Goal: Use online tool/utility: Utilize a website feature to perform a specific function

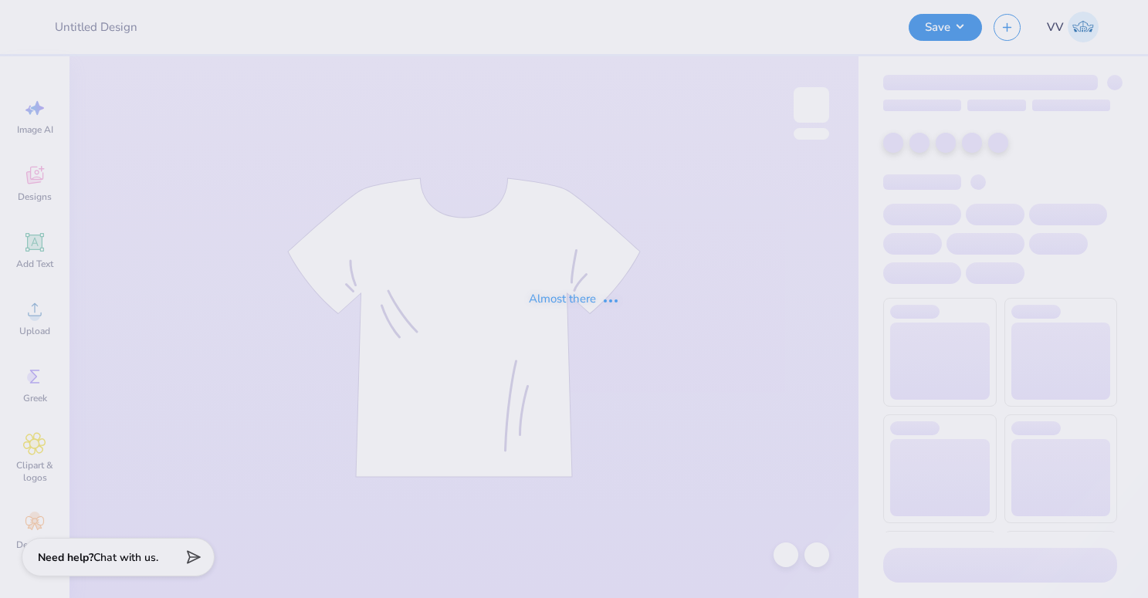
type input "Cheer Mockneck"
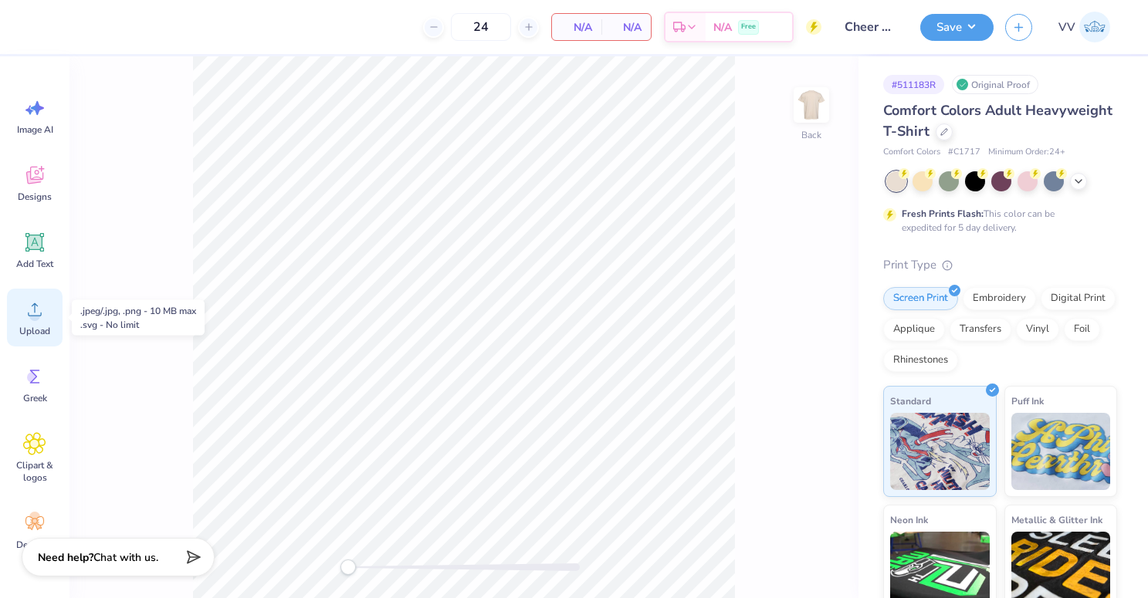
click at [47, 327] on span "Upload" at bounding box center [34, 331] width 31 height 12
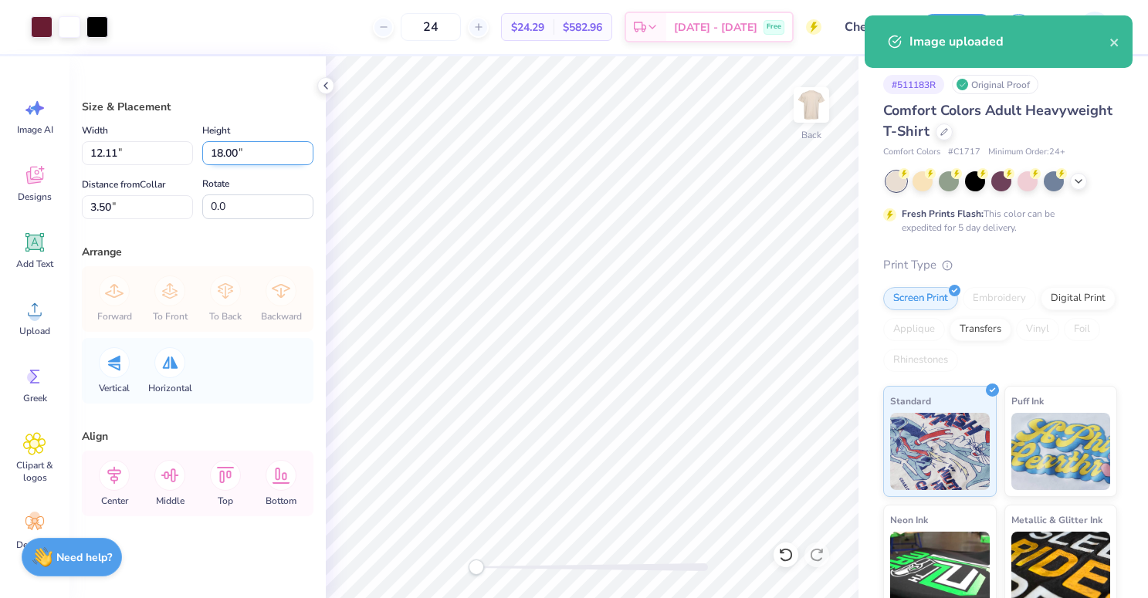
click at [223, 157] on input "18.00" at bounding box center [257, 153] width 111 height 24
type input "15"
type input "10.09"
type input "15.00"
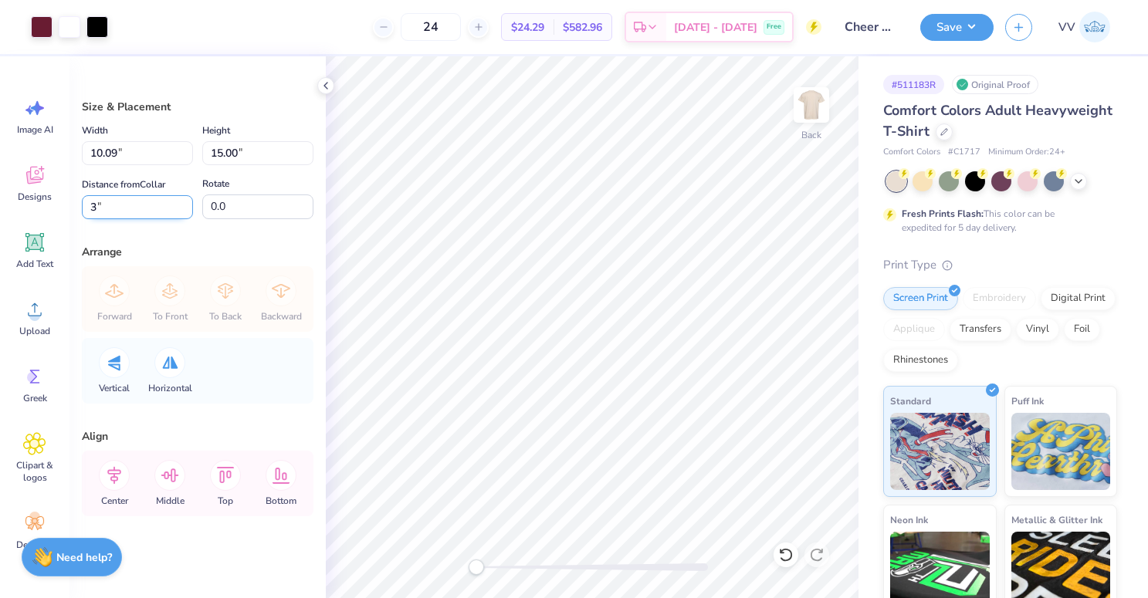
click at [127, 209] on input "3" at bounding box center [137, 207] width 111 height 24
type input "2.5"
click at [958, 22] on button "Save" at bounding box center [956, 25] width 73 height 27
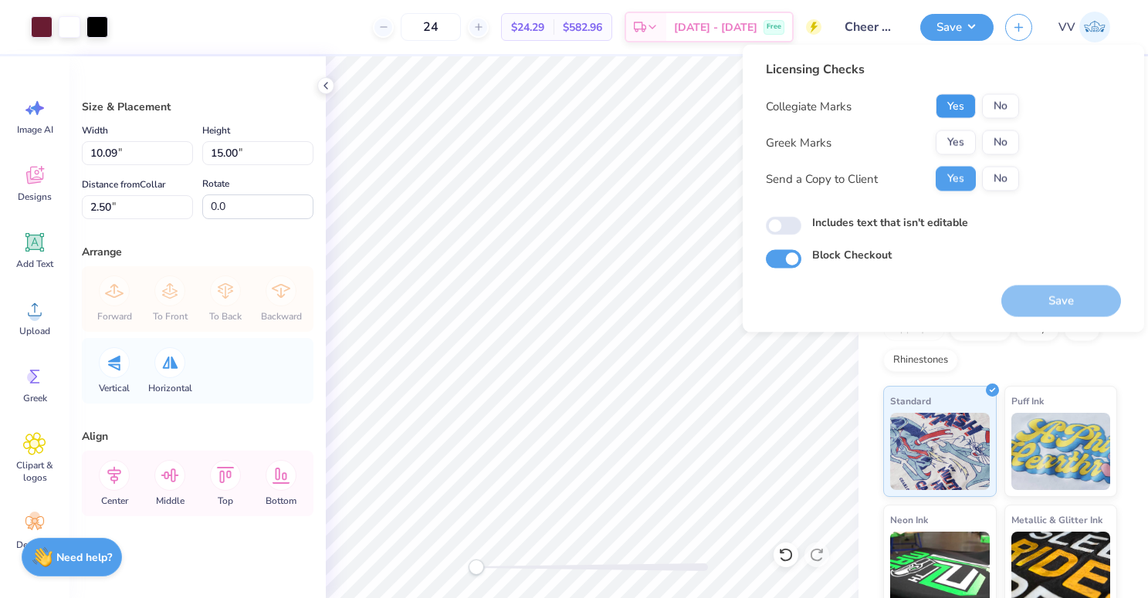
click at [956, 103] on button "Yes" at bounding box center [956, 106] width 40 height 25
click at [999, 135] on button "No" at bounding box center [1000, 142] width 37 height 25
click at [781, 227] on input "Includes text that isn't editable" at bounding box center [784, 226] width 36 height 19
checkbox input "true"
click at [1025, 295] on button "Save" at bounding box center [1061, 302] width 120 height 32
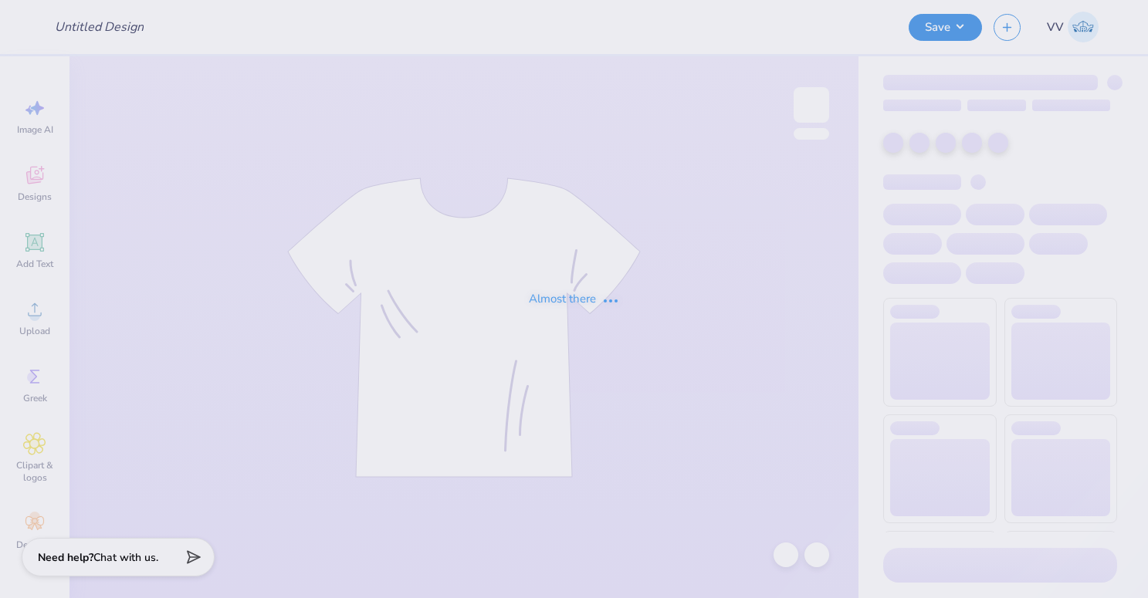
type input "Jennifer Easterly : Augusta University"
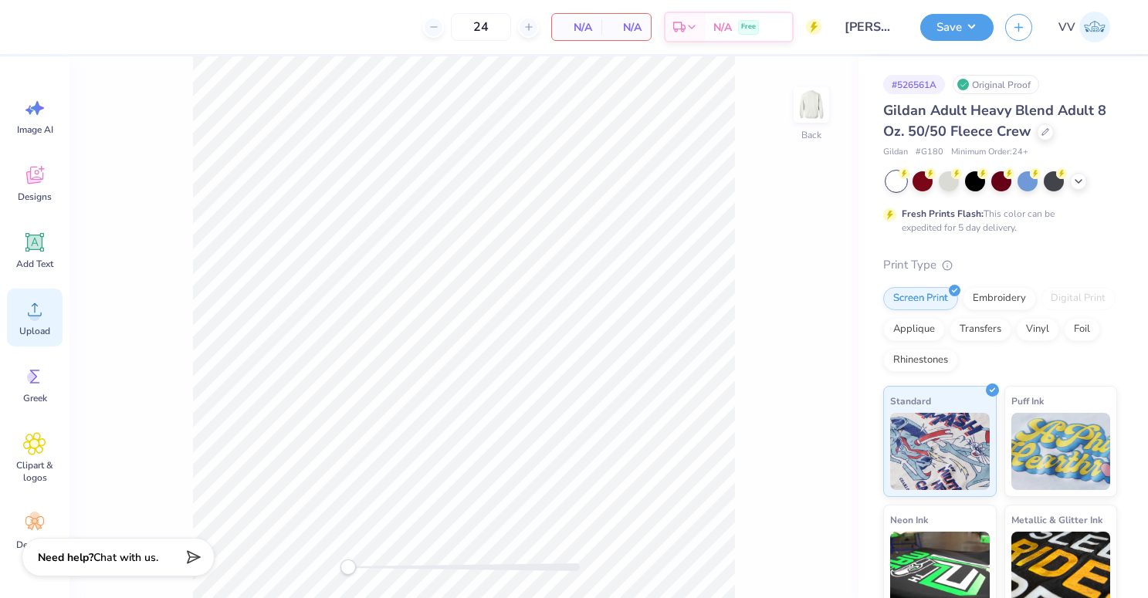
click at [24, 333] on span "Upload" at bounding box center [34, 331] width 31 height 12
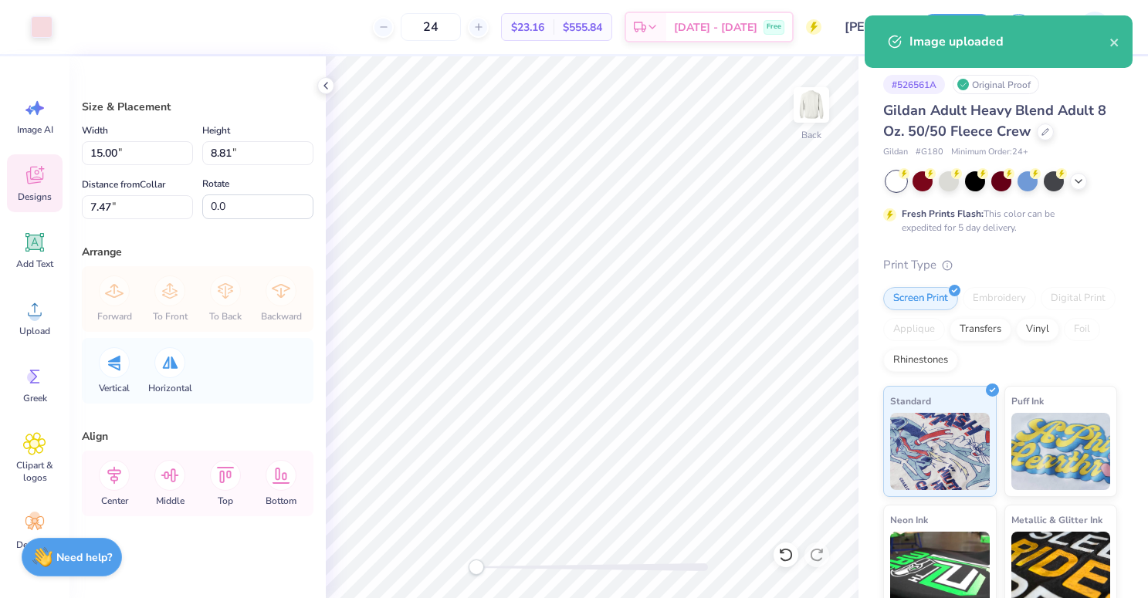
click at [45, 154] on div "Designs" at bounding box center [35, 183] width 56 height 58
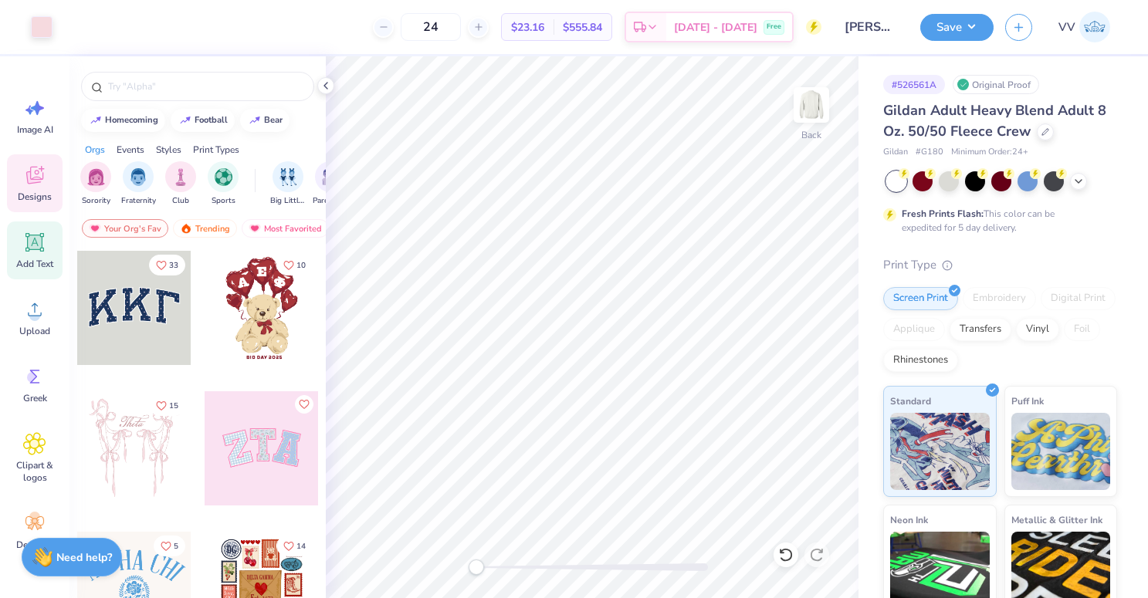
click at [46, 247] on icon at bounding box center [34, 242] width 23 height 23
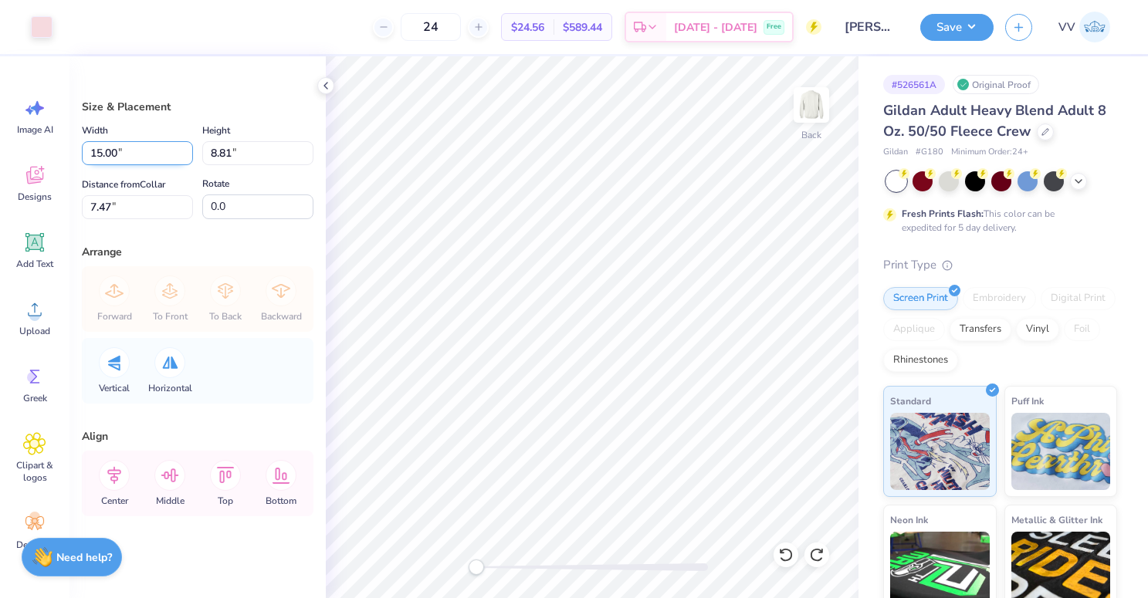
click at [137, 160] on input "15.00" at bounding box center [137, 153] width 111 height 24
type input "12.00"
type input "7.05"
type input "3"
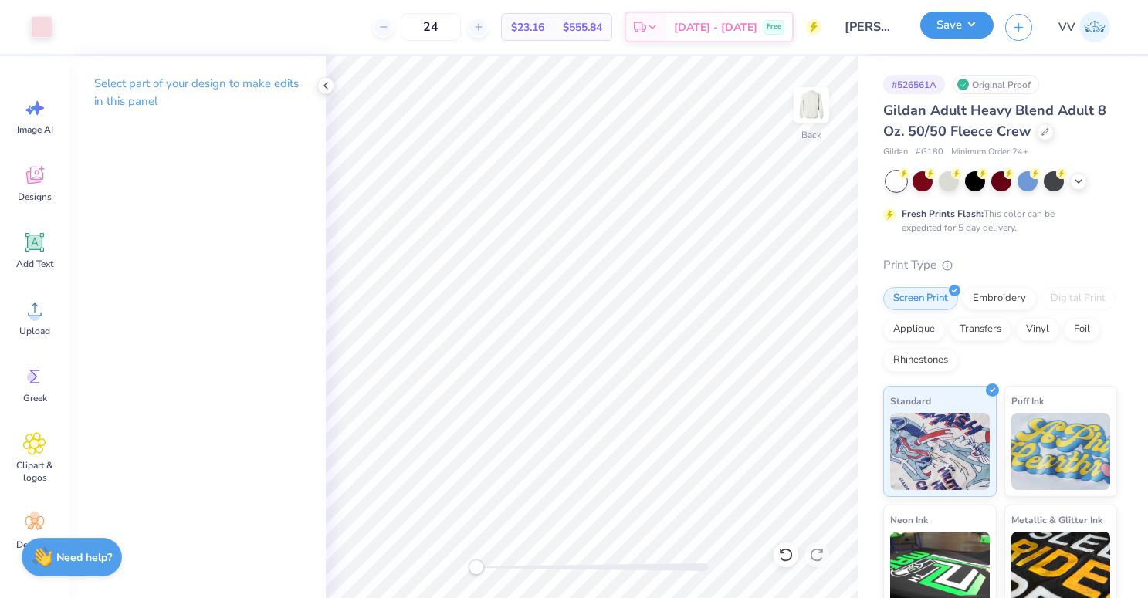
click at [966, 22] on button "Save" at bounding box center [956, 25] width 73 height 27
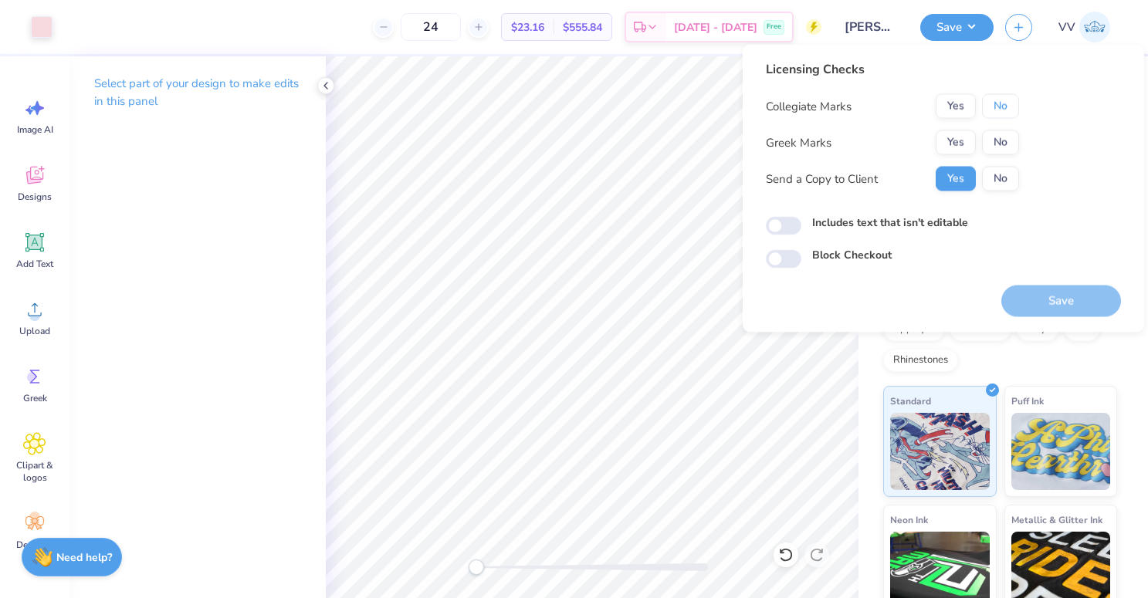
drag, startPoint x: 1008, startPoint y: 100, endPoint x: 995, endPoint y: 120, distance: 24.0
click at [1008, 100] on button "No" at bounding box center [1000, 106] width 37 height 25
click at [990, 137] on button "No" at bounding box center [1000, 142] width 37 height 25
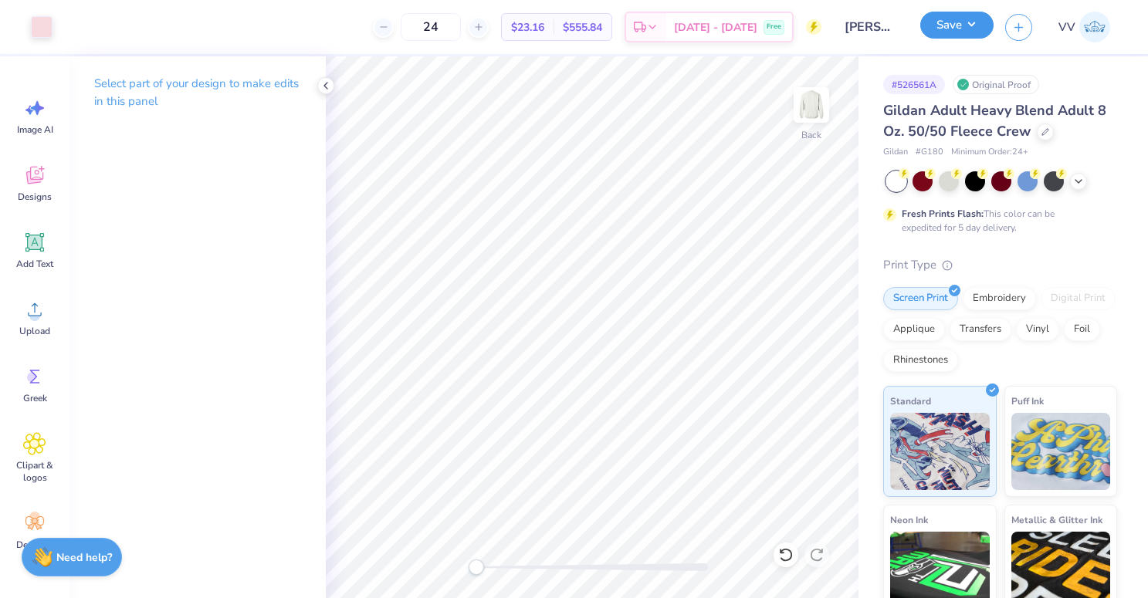
click at [938, 35] on button "Save" at bounding box center [956, 25] width 73 height 27
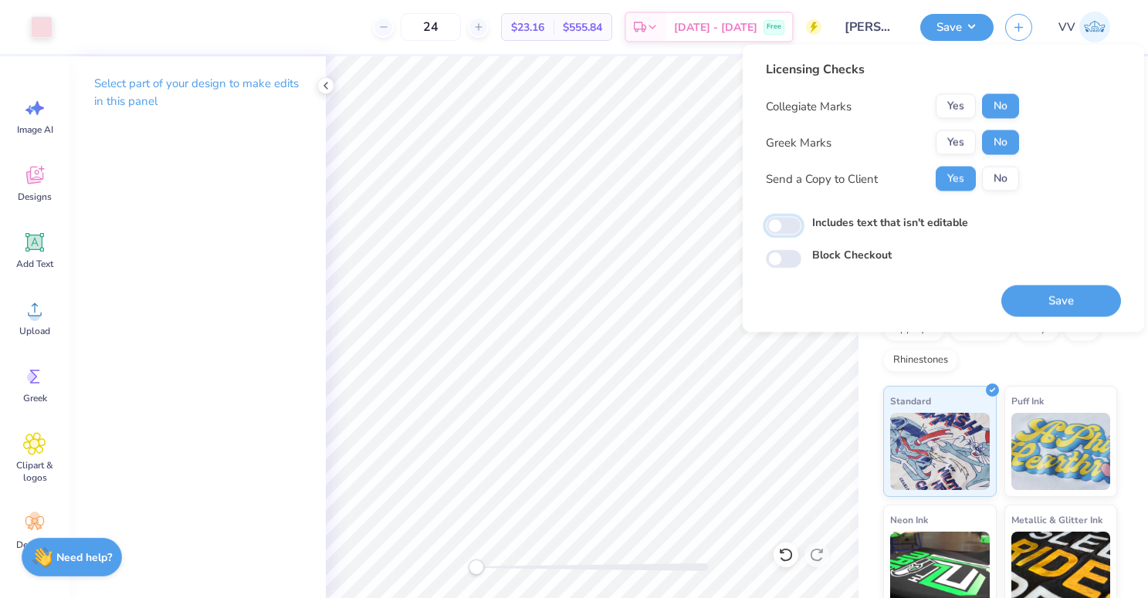
click at [776, 226] on input "Includes text that isn't editable" at bounding box center [784, 226] width 36 height 19
checkbox input "true"
click at [1058, 300] on button "Save" at bounding box center [1061, 302] width 120 height 32
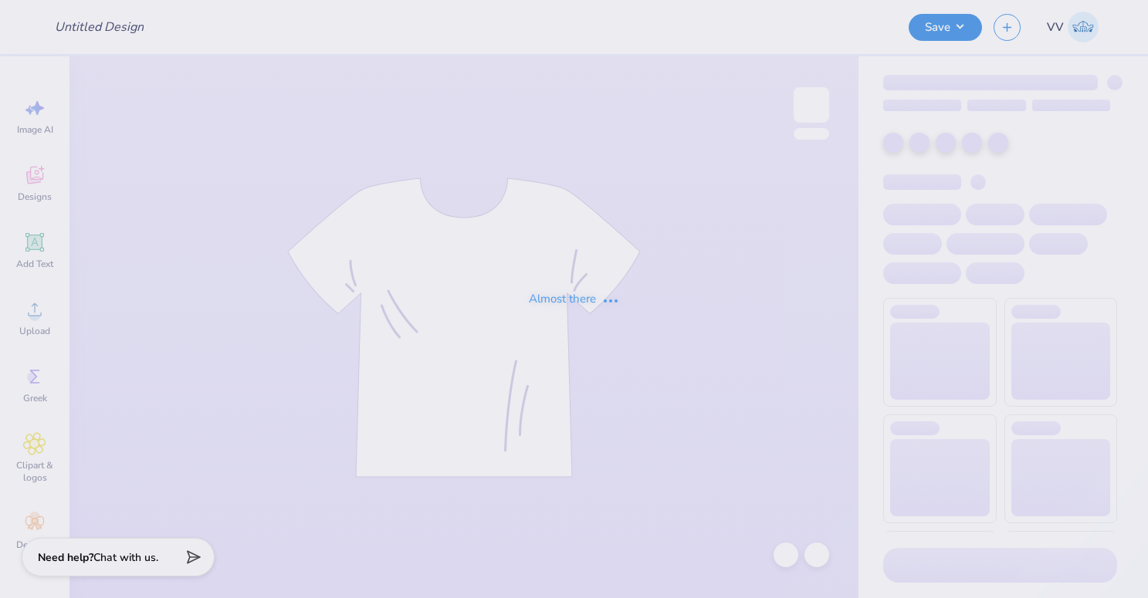
type input "Dance Team Parents Tee Dad"
